Goal: Information Seeking & Learning: Check status

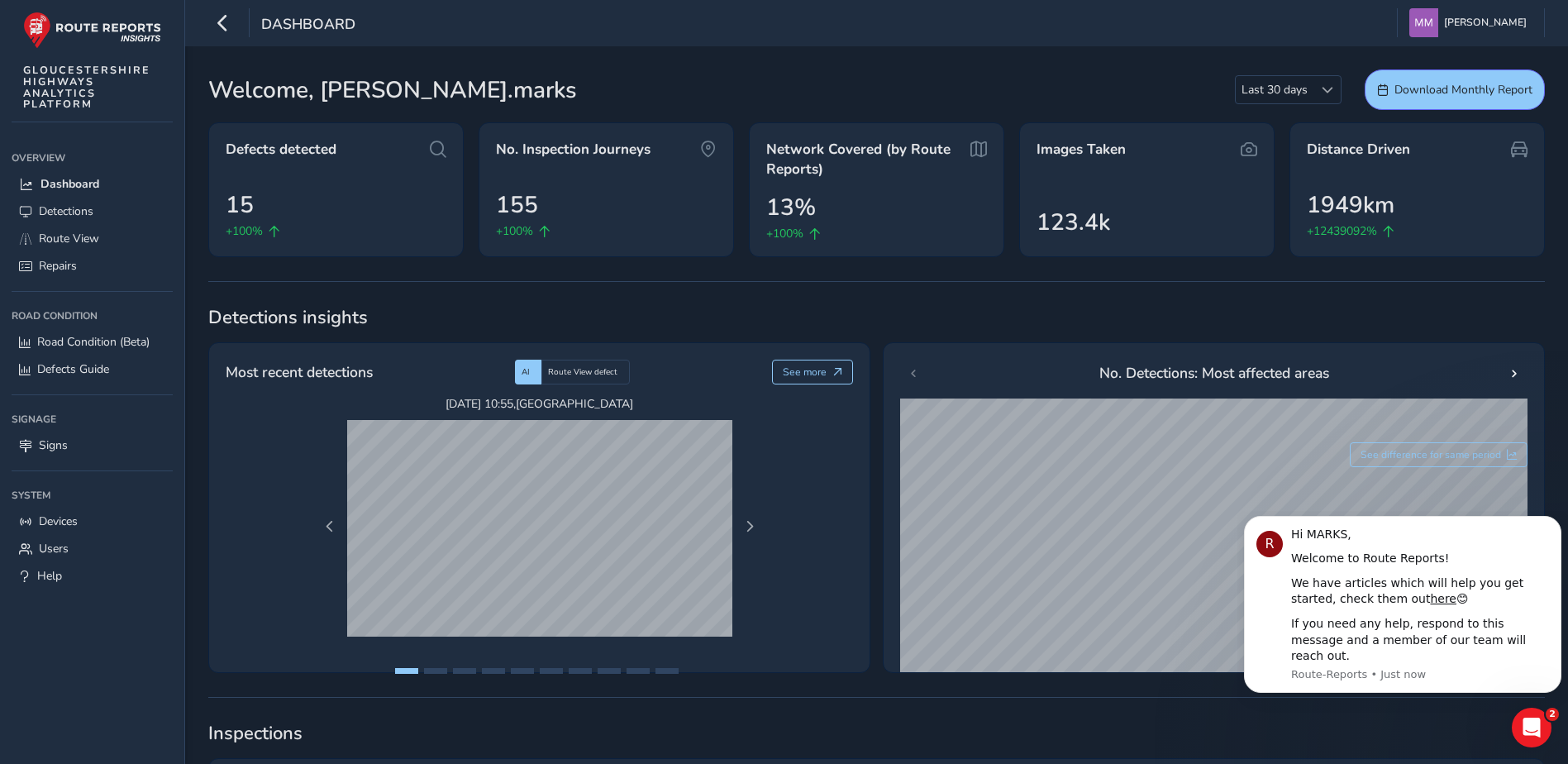
click at [1147, 311] on span "Detections insights" at bounding box center [877, 317] width 1336 height 25
click at [392, 168] on div "Defects detected 15 +100%" at bounding box center [340, 181] width 255 height 135
click at [70, 213] on span "Detections" at bounding box center [66, 211] width 55 height 15
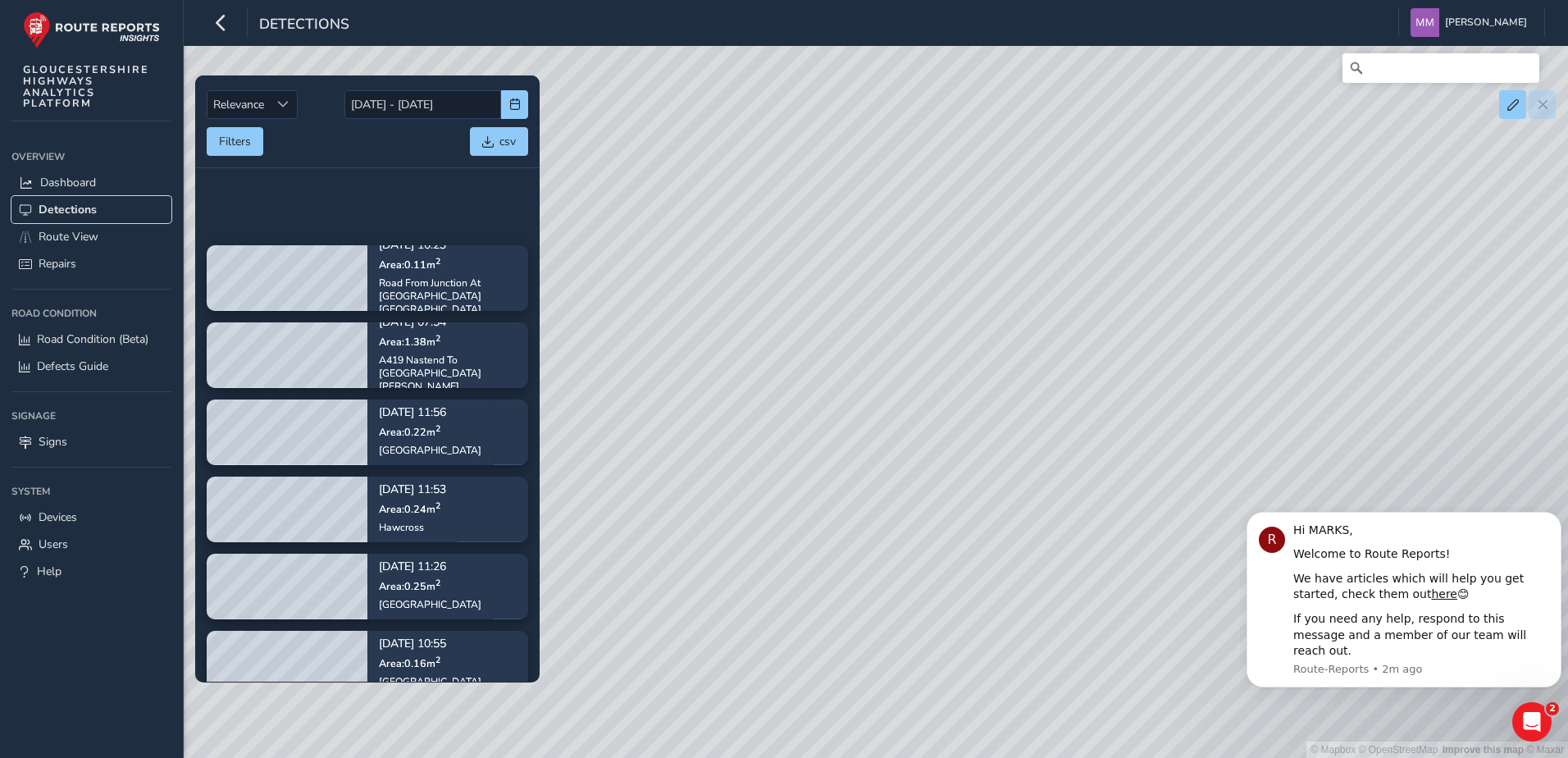
scroll to position [662, 0]
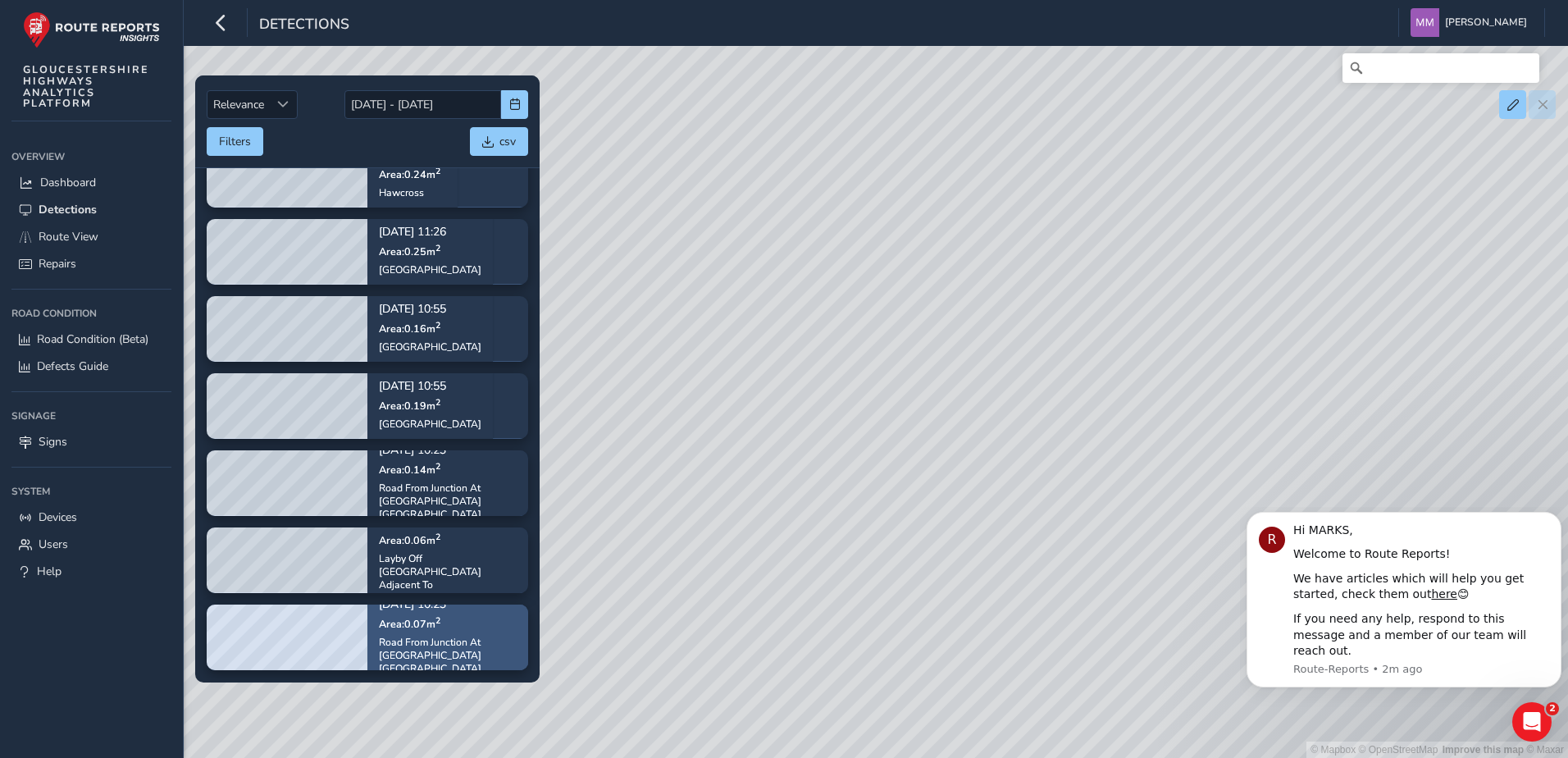
click at [454, 631] on div "[DATE] 10:23 Area: 0.07 m [GEOGRAPHIC_DATA] From Junction [GEOGRAPHIC_DATA] [GE…" at bounding box center [448, 637] width 137 height 98
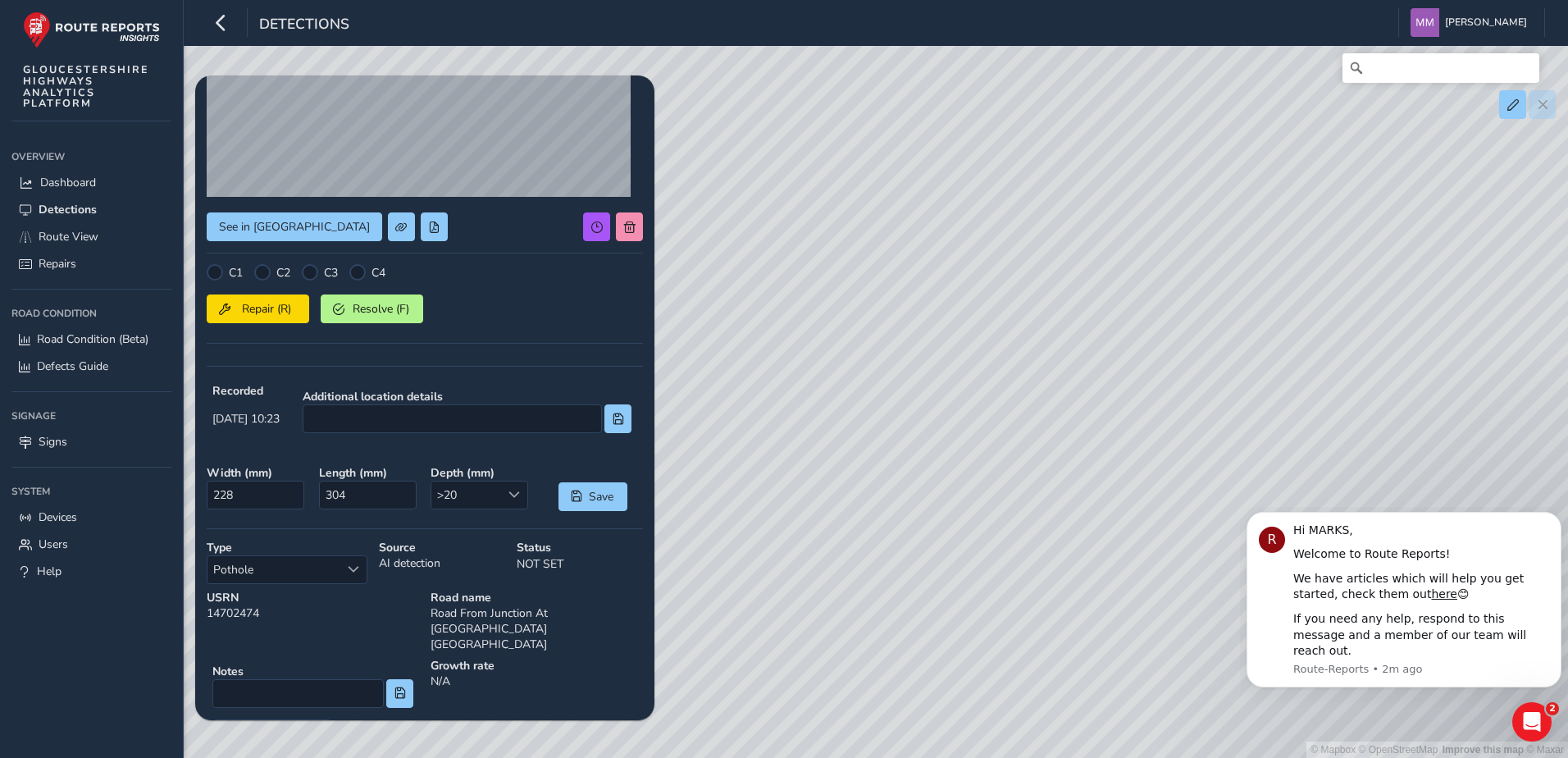
scroll to position [158, 0]
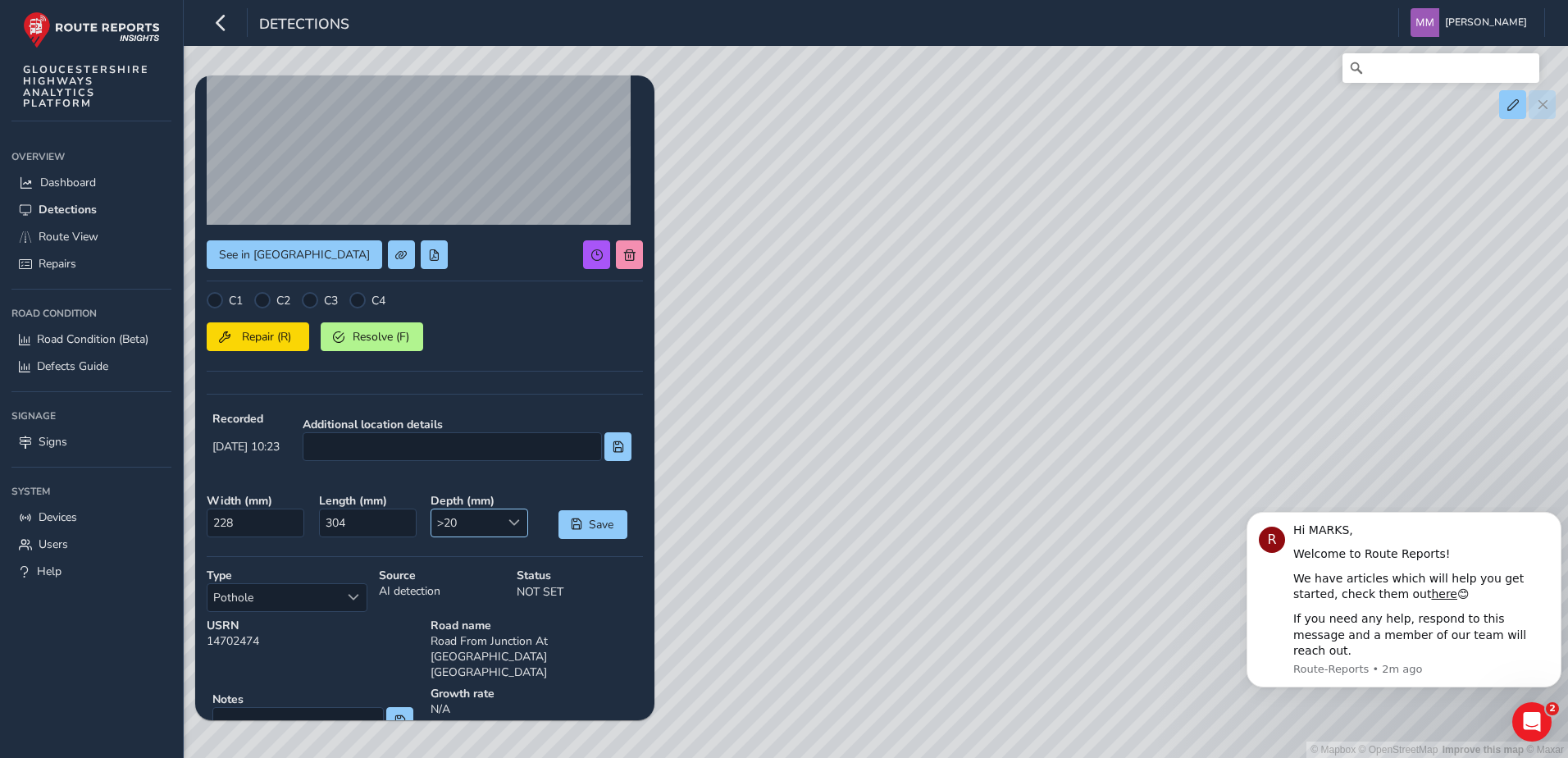
click at [509, 517] on span at bounding box center [515, 522] width 12 height 12
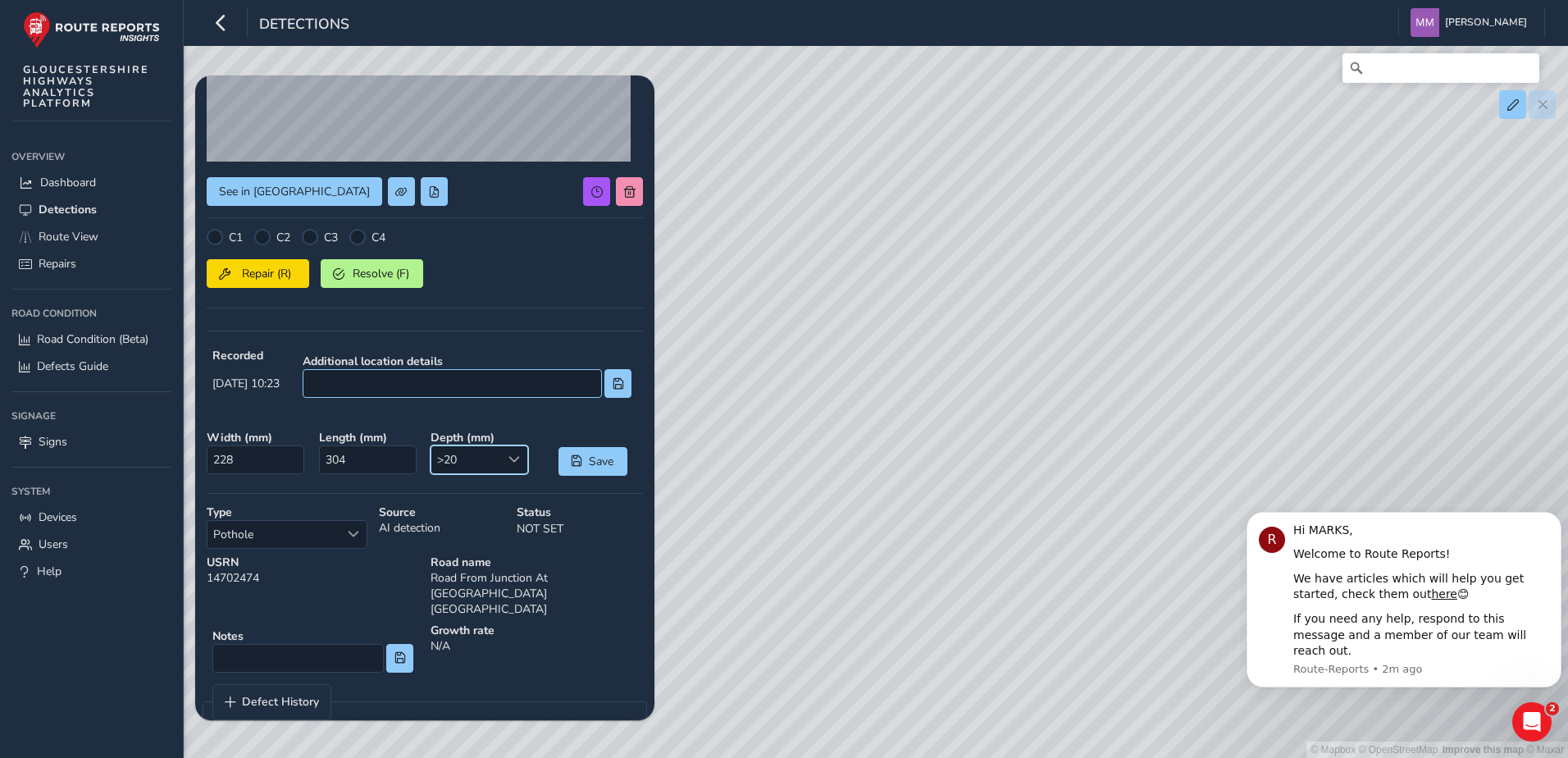
scroll to position [239, 0]
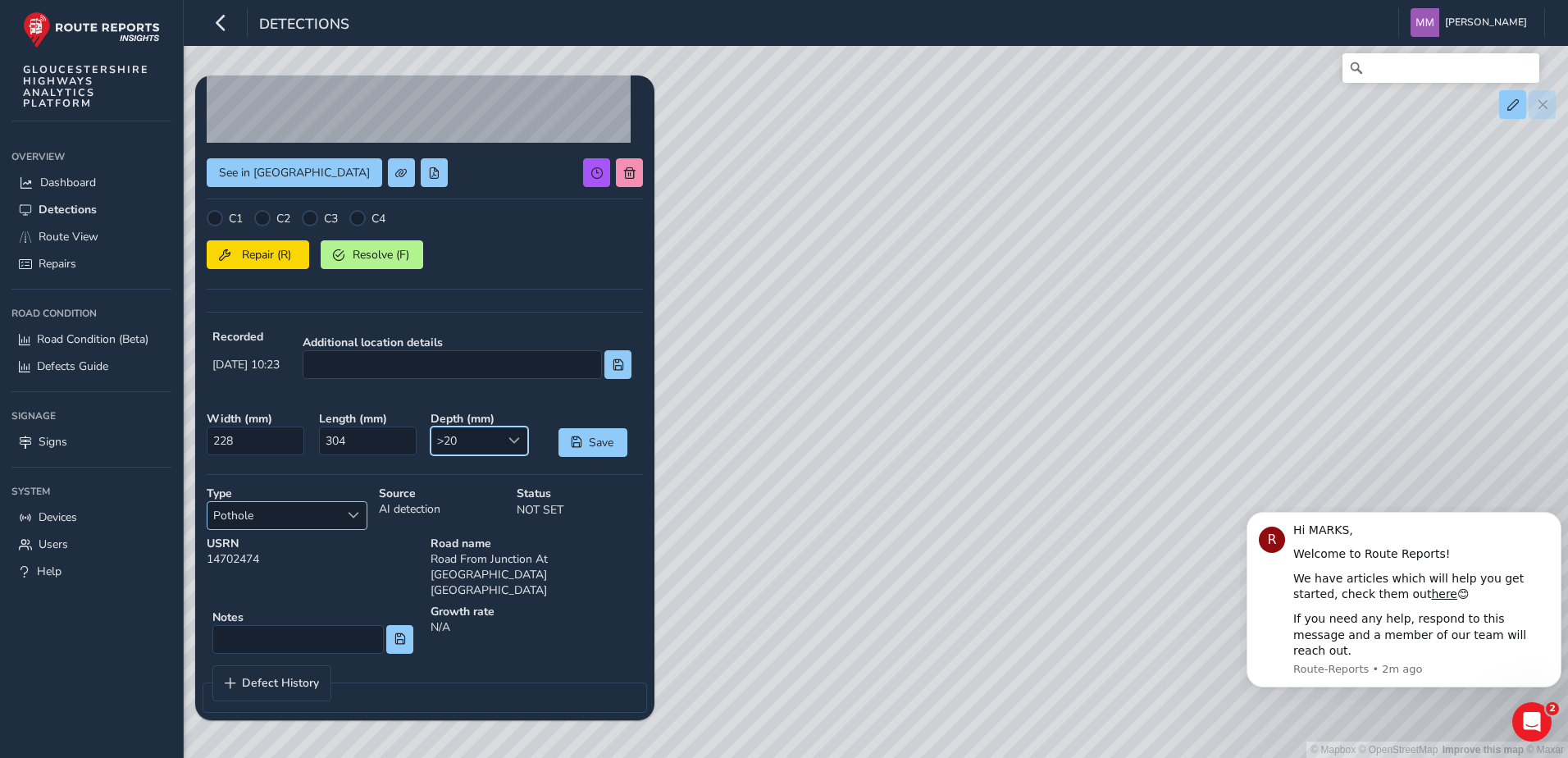
click at [354, 510] on span "Select a type" at bounding box center [354, 516] width 12 height 12
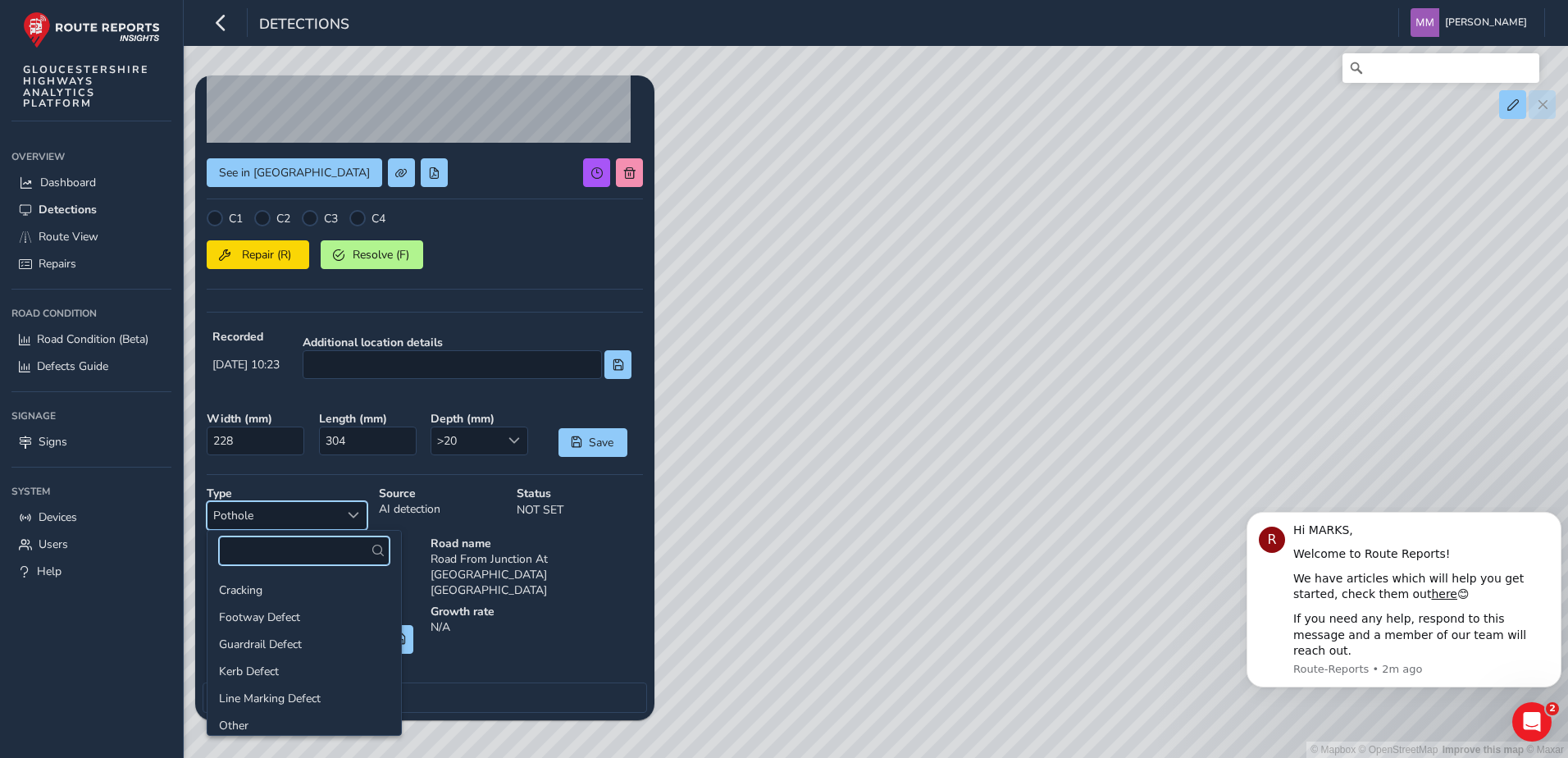
scroll to position [59, 0]
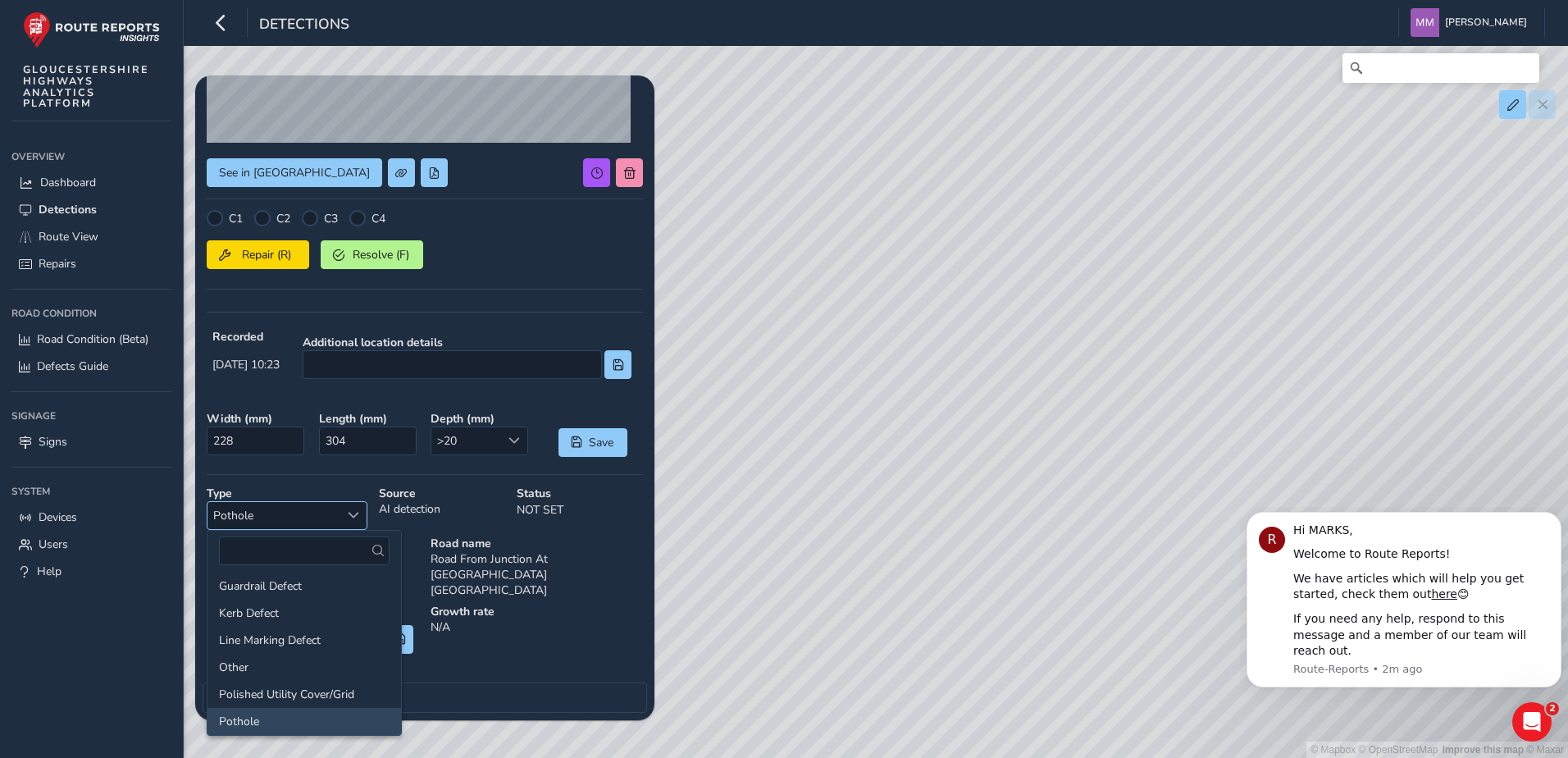
click at [354, 510] on span "Select a type" at bounding box center [354, 516] width 12 height 12
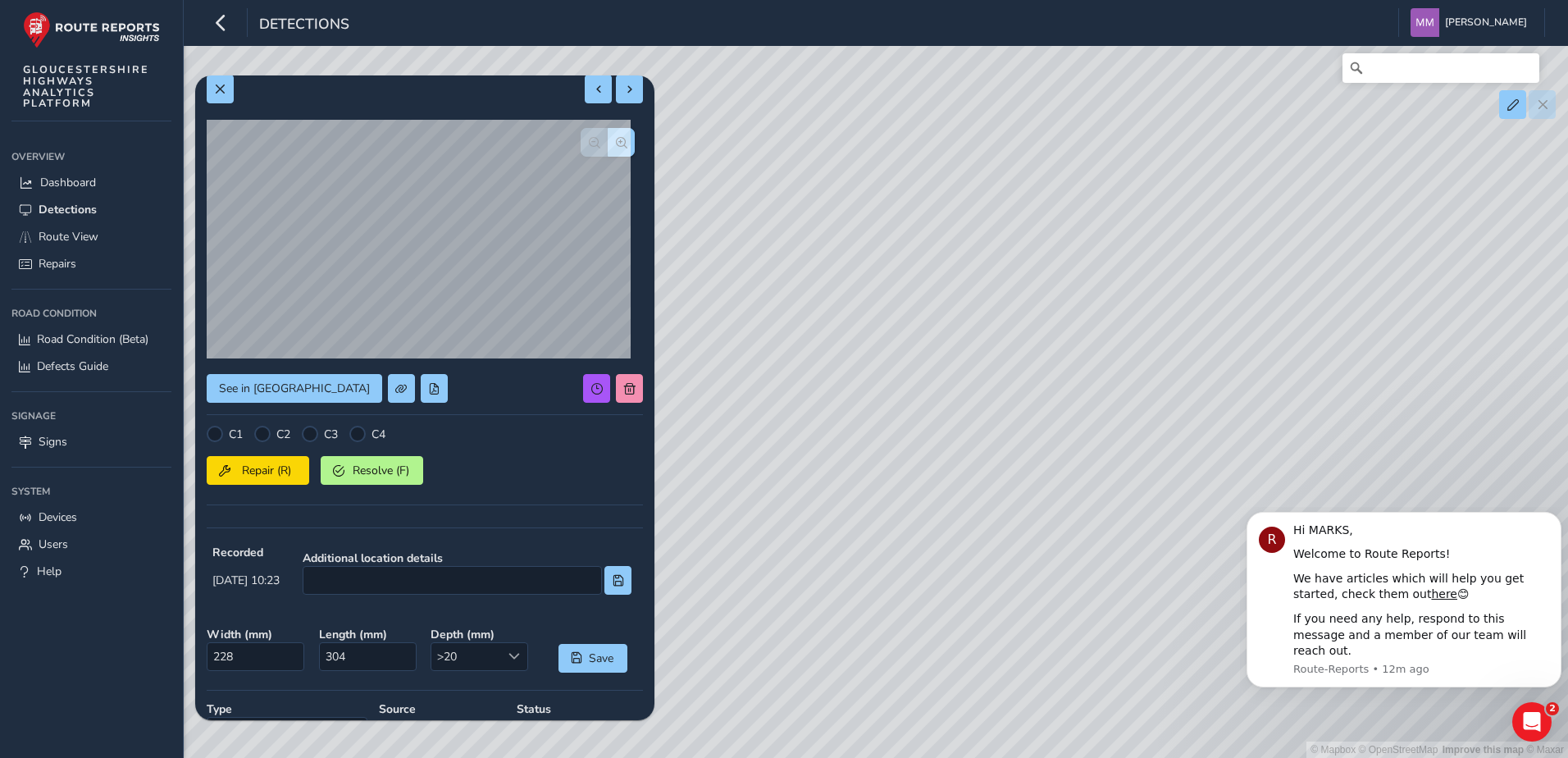
scroll to position [0, 0]
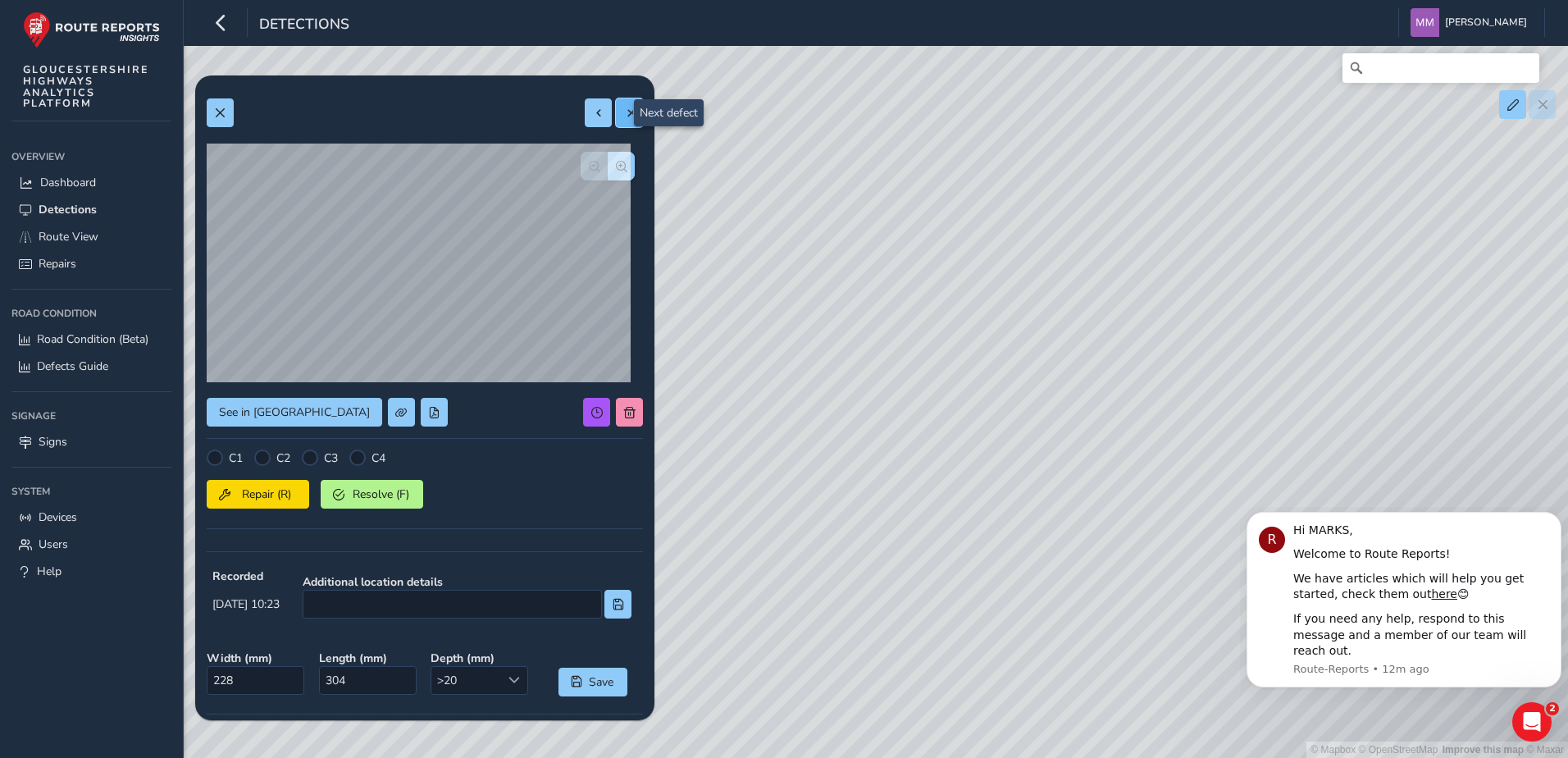
click at [624, 112] on span at bounding box center [630, 114] width 12 height 12
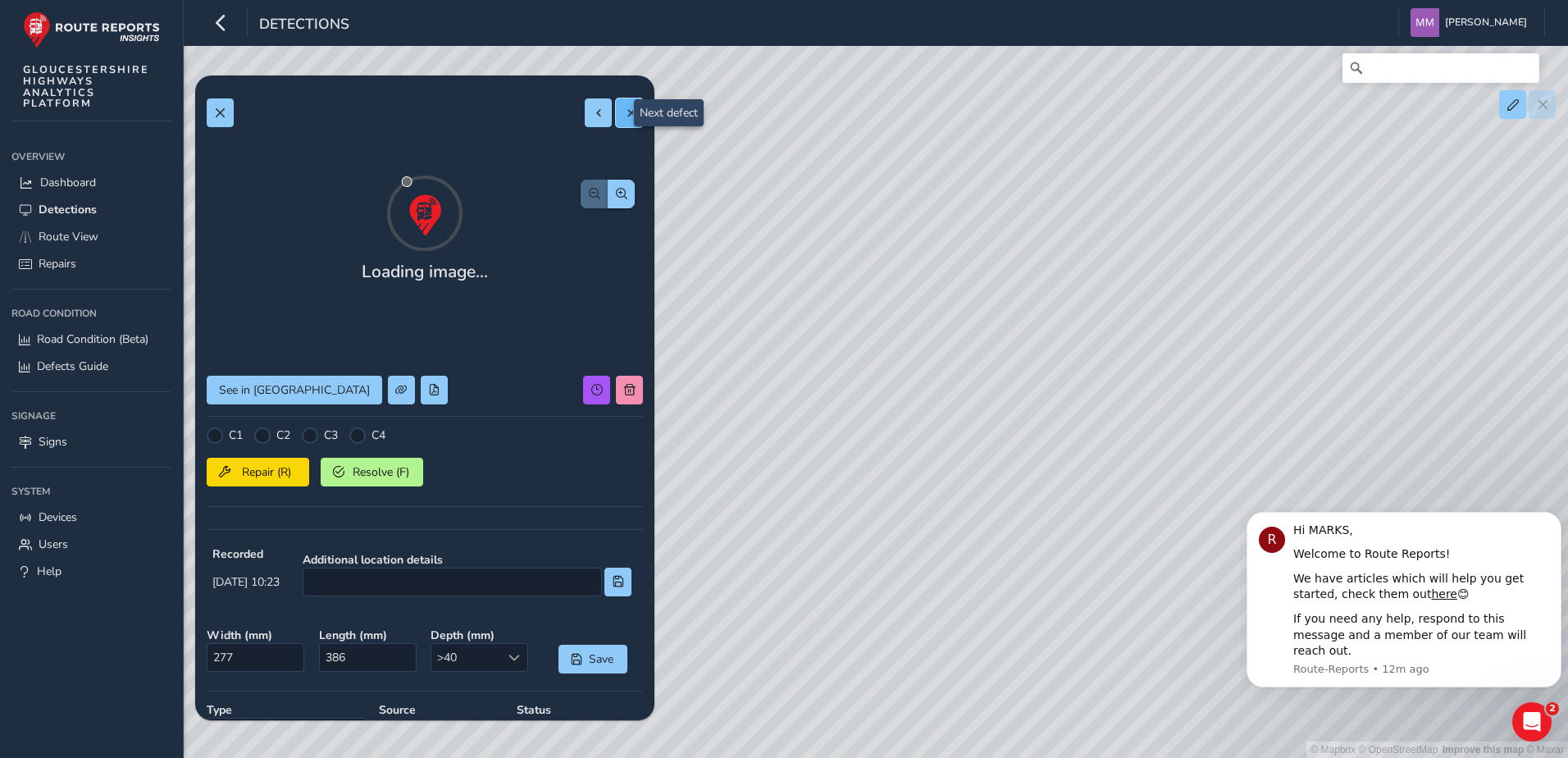
type input "277"
type input "386"
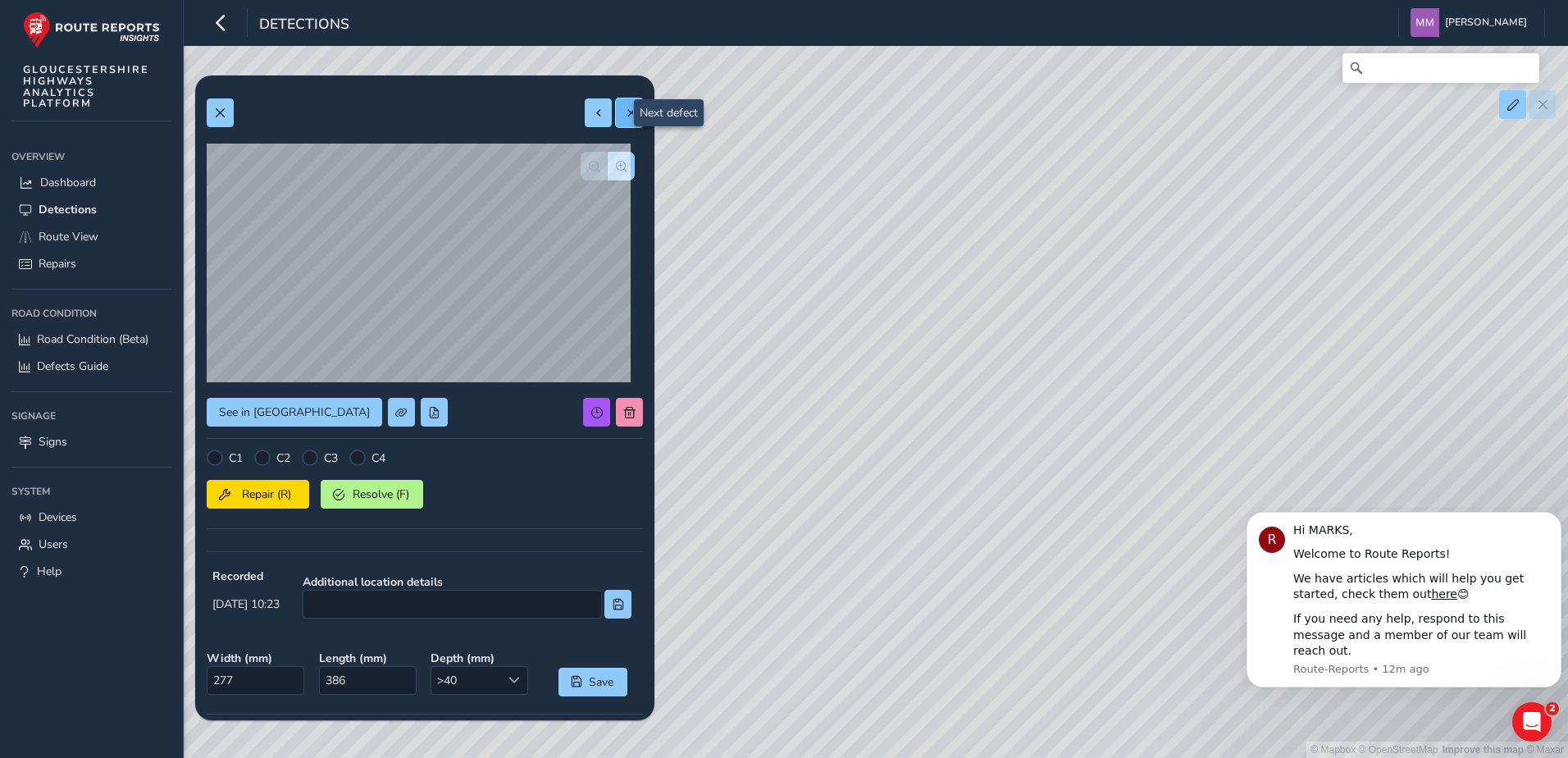
click at [624, 112] on span at bounding box center [630, 114] width 12 height 12
type input "243"
type input "227"
click at [624, 112] on span at bounding box center [630, 114] width 12 height 12
type input "397"
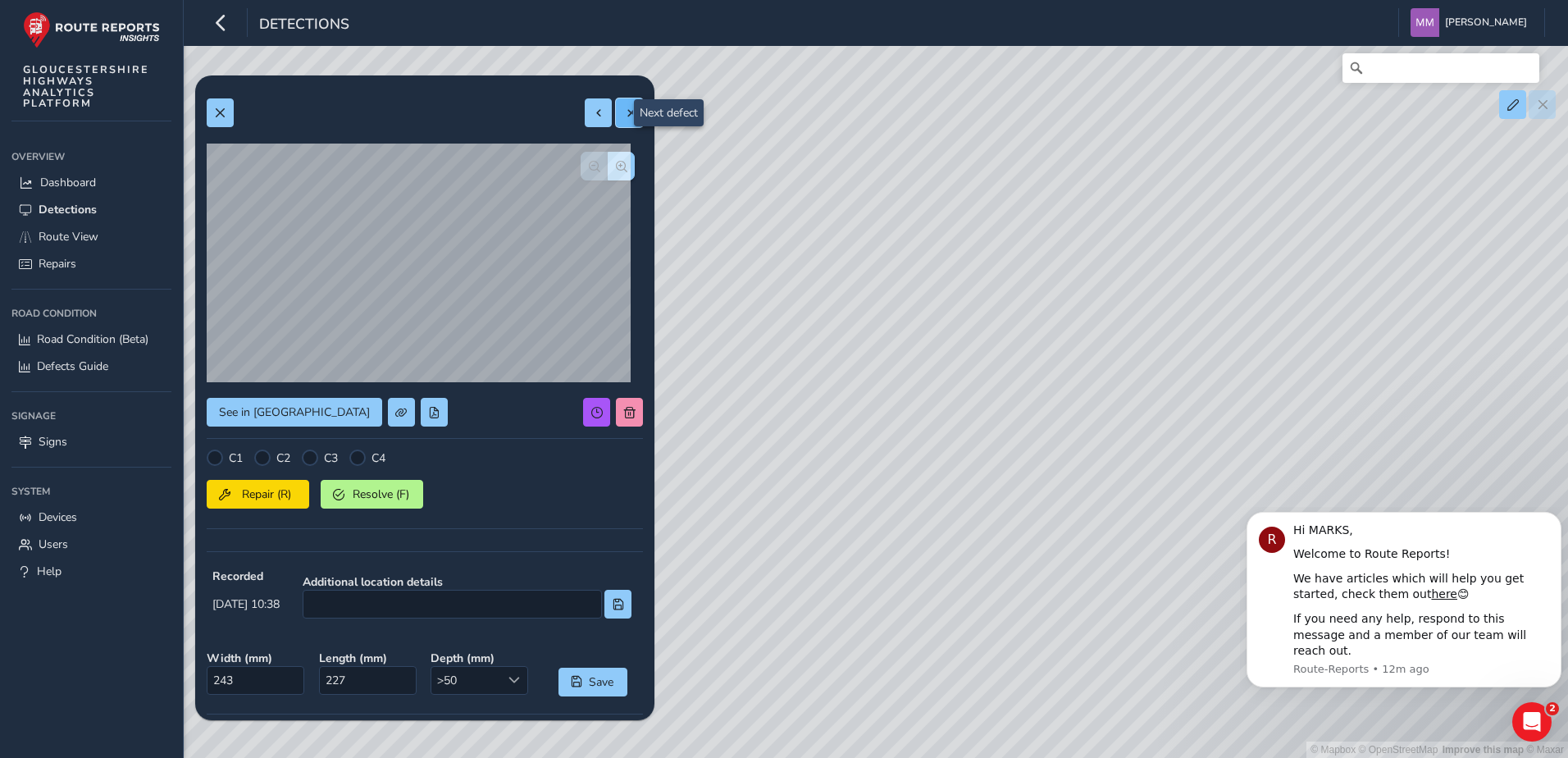
type input "474"
click at [624, 112] on span at bounding box center [630, 114] width 12 height 12
type input "392"
type input "412"
click at [624, 112] on span at bounding box center [630, 114] width 12 height 12
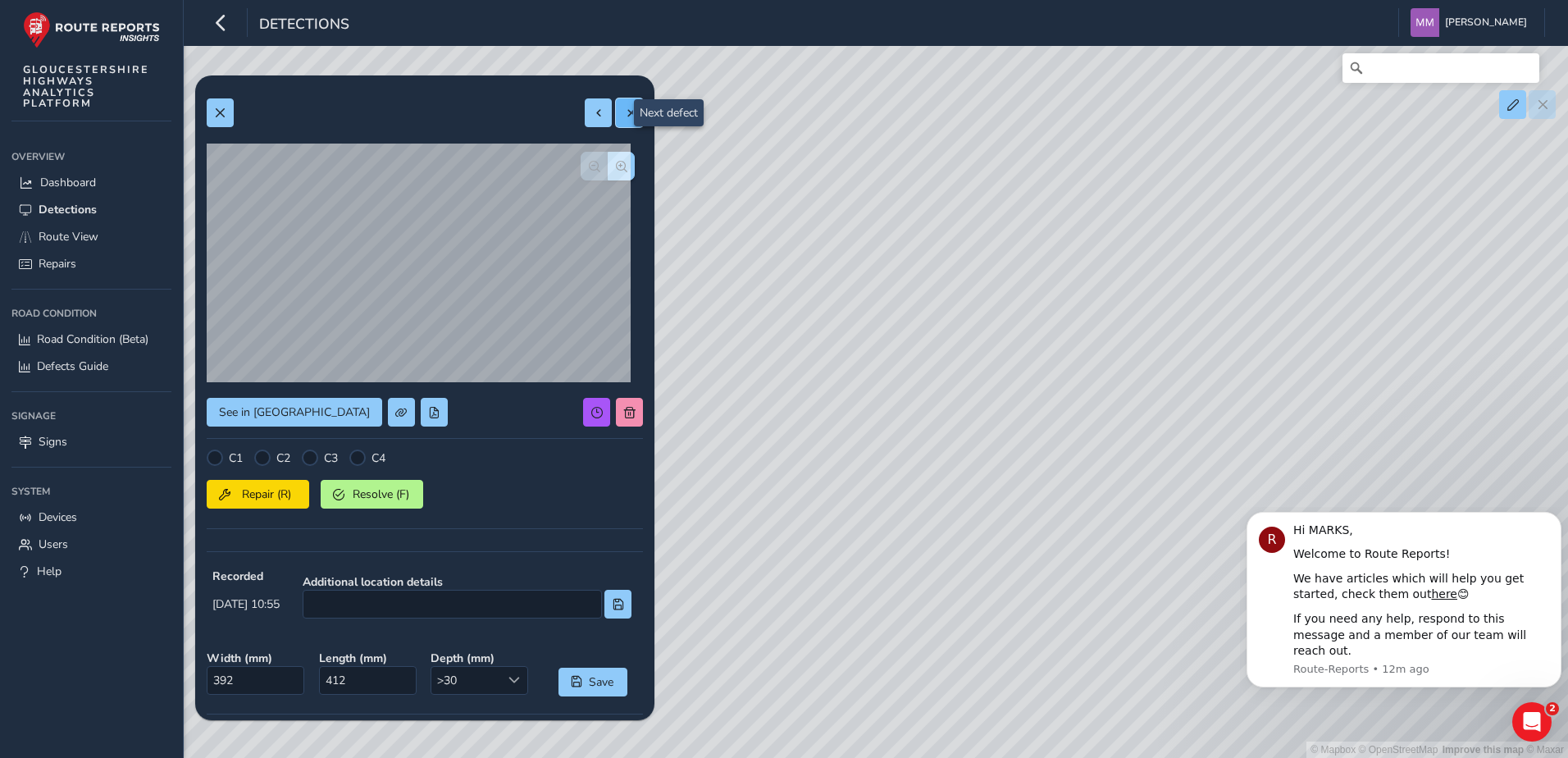
type input "338"
type input "955"
click at [624, 112] on span at bounding box center [630, 114] width 12 height 12
type input "359"
type input "689"
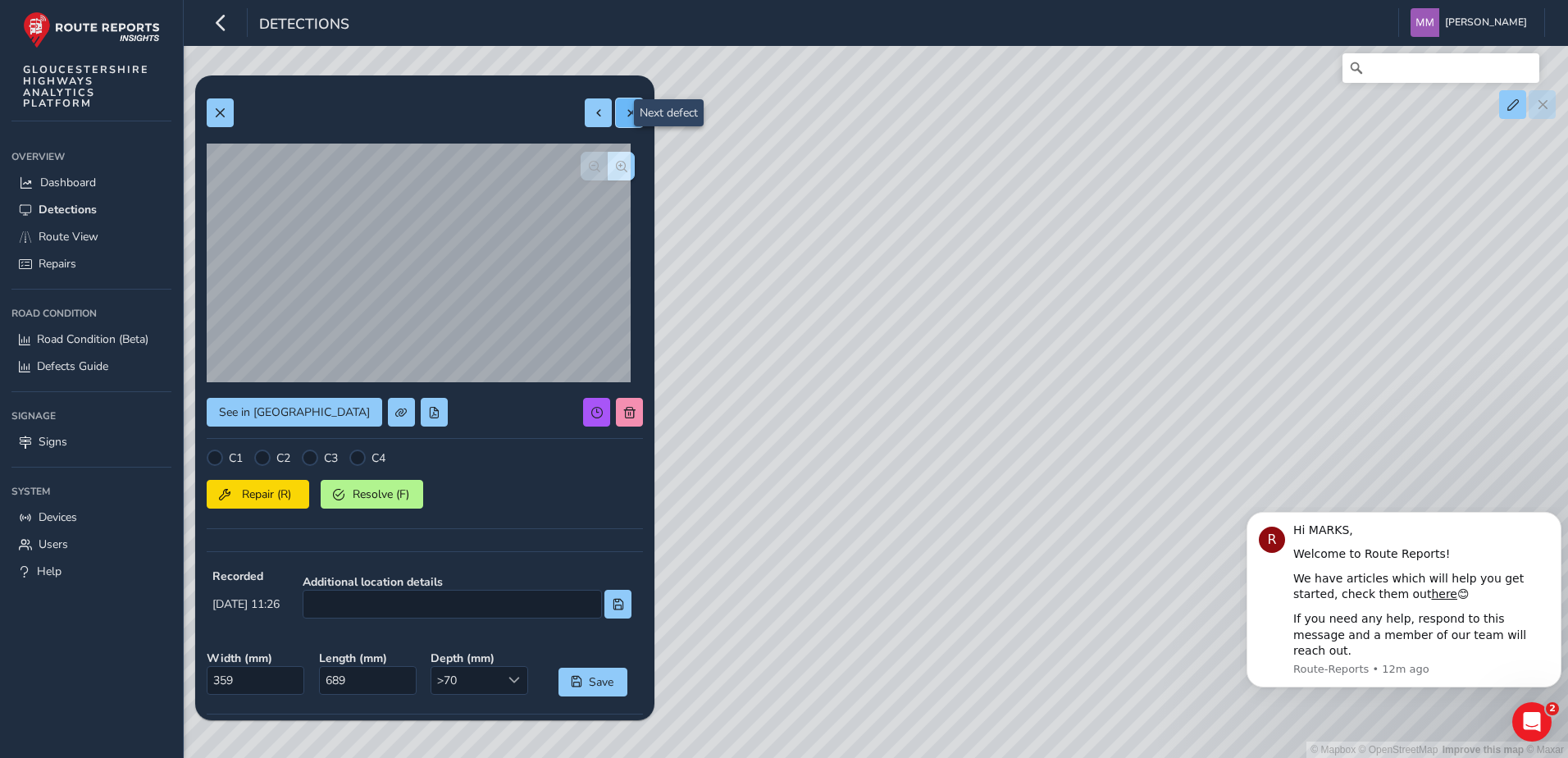
click at [624, 112] on span at bounding box center [630, 114] width 12 height 12
type input "376"
type input "672"
click at [624, 115] on span at bounding box center [630, 114] width 12 height 12
type input "206"
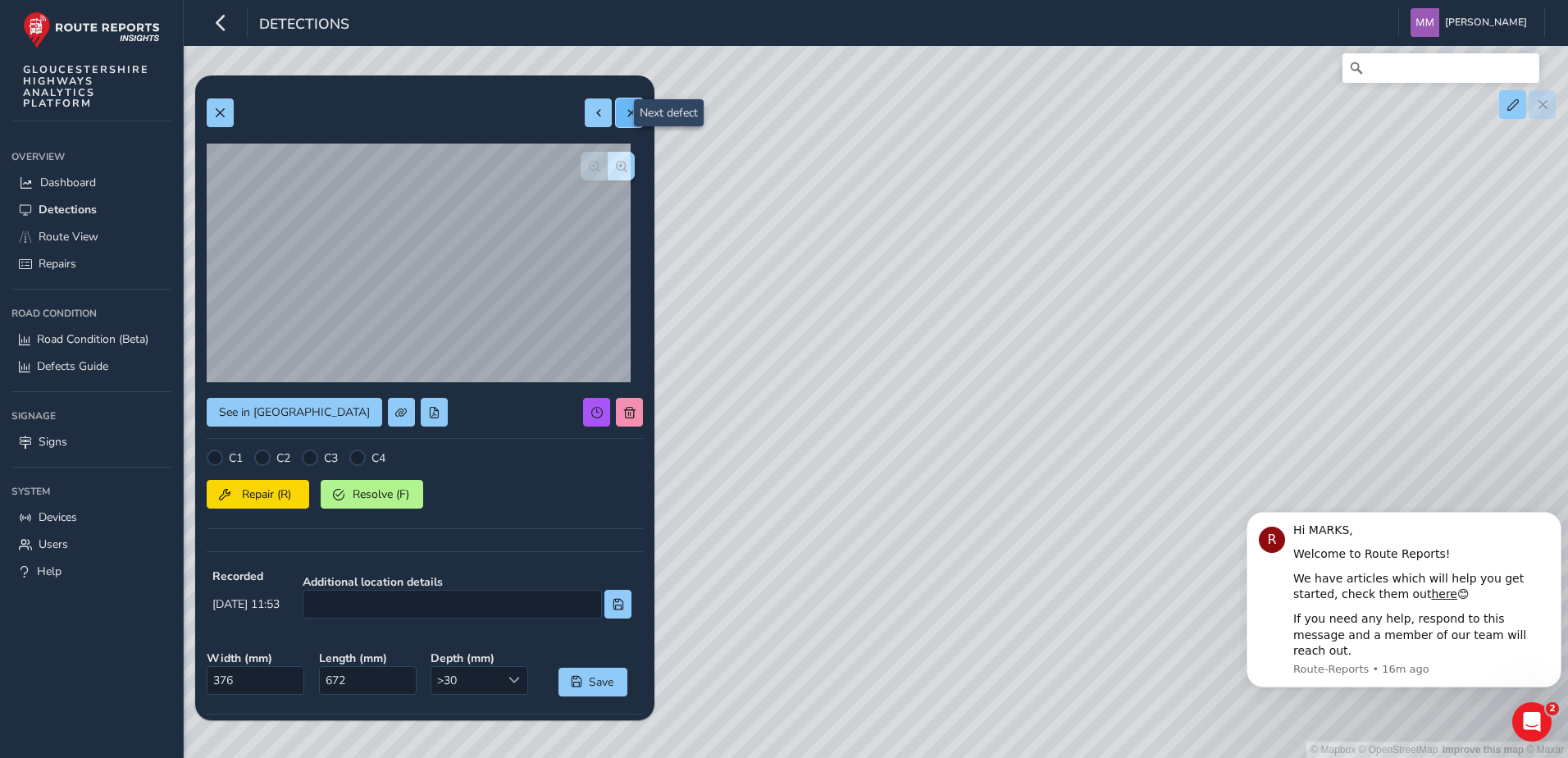
type input "1155"
click at [624, 111] on span at bounding box center [630, 114] width 12 height 12
type input "632"
type input "868"
click at [624, 111] on span at bounding box center [630, 114] width 12 height 12
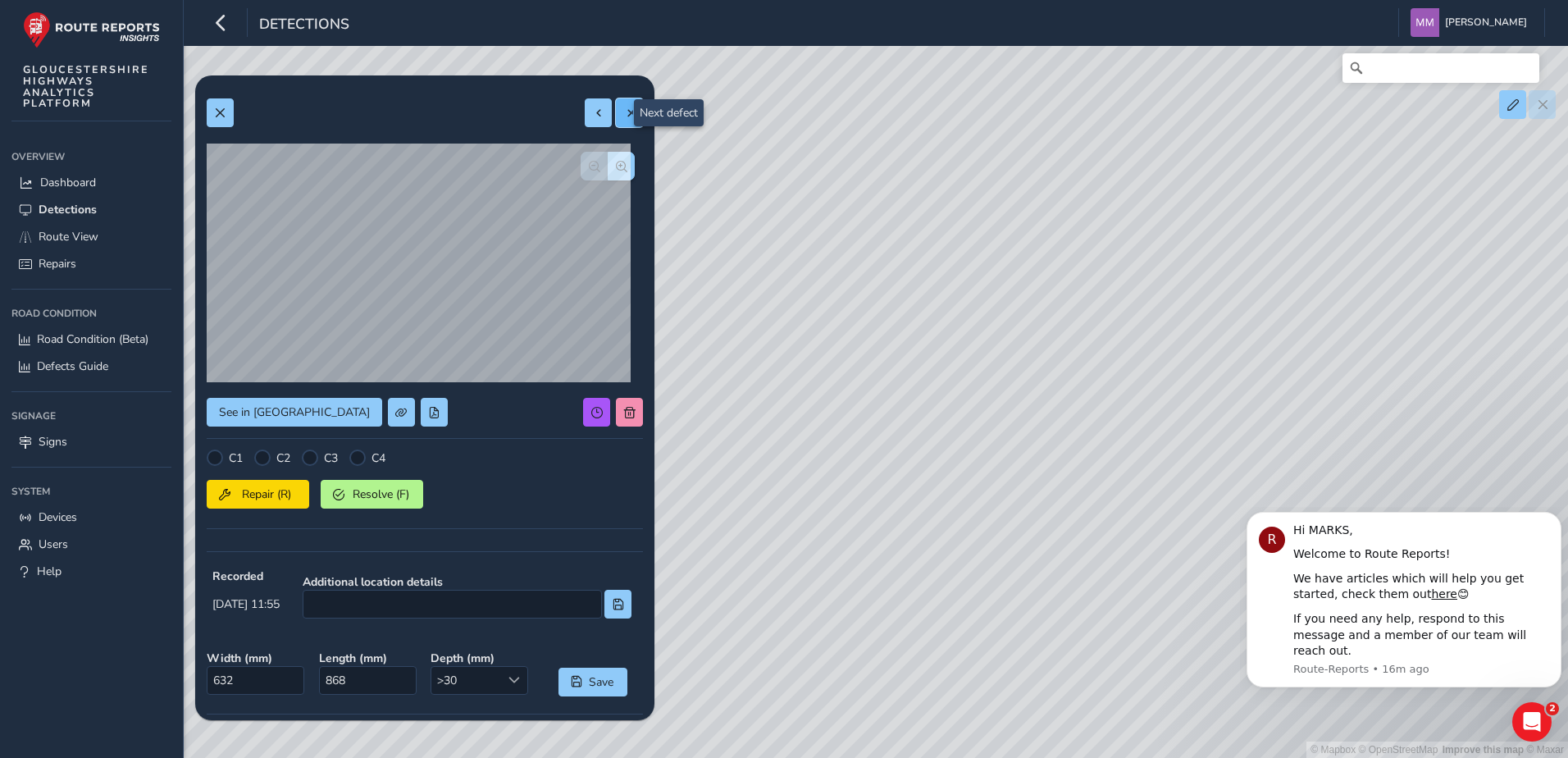
type input "227"
type input "981"
